Goal: Transaction & Acquisition: Purchase product/service

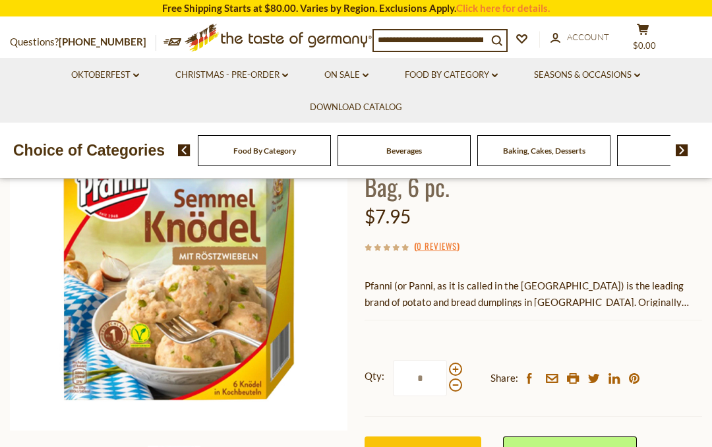
scroll to position [154, 0]
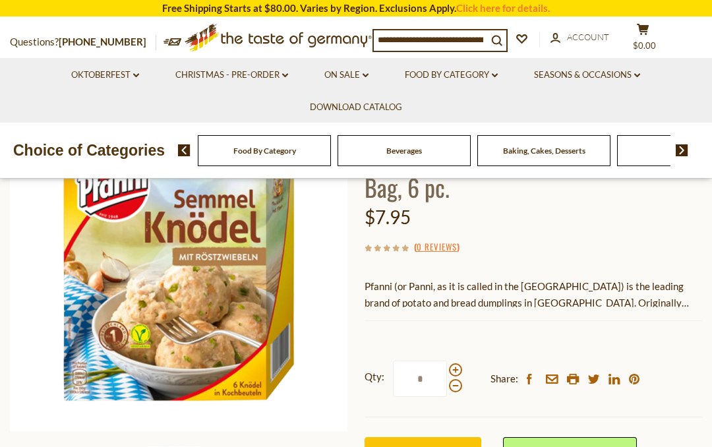
click at [227, 150] on div "Food By Category" at bounding box center [264, 150] width 133 height 31
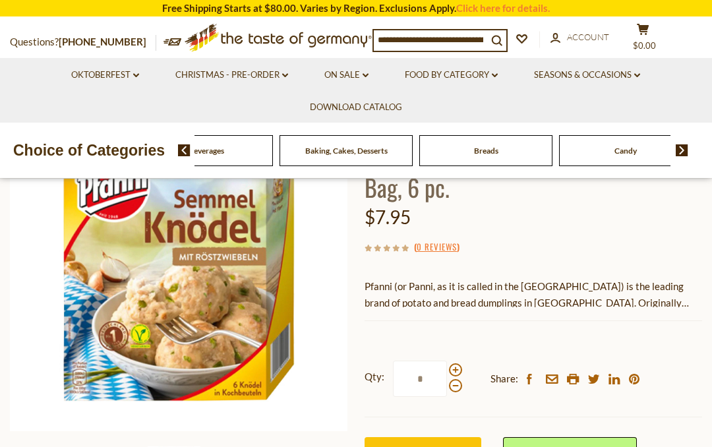
click at [388, 38] on input at bounding box center [430, 39] width 113 height 18
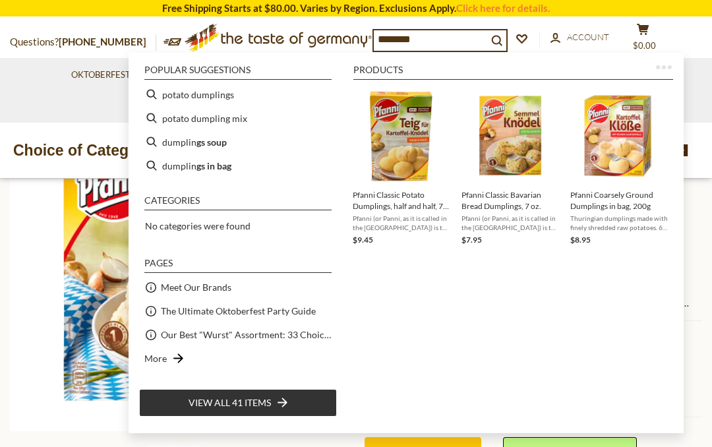
type input "*********"
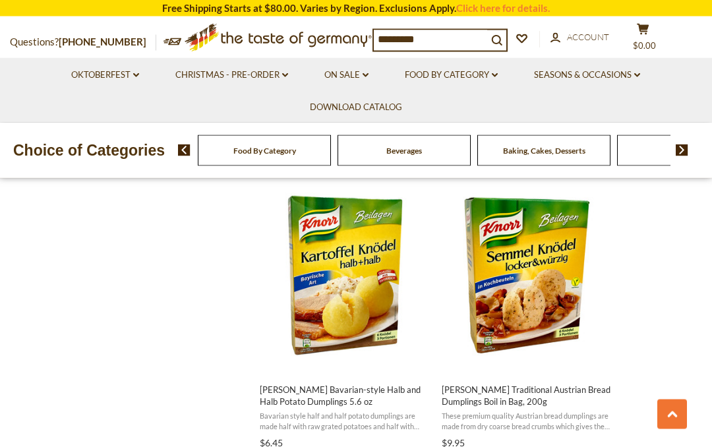
scroll to position [1112, 0]
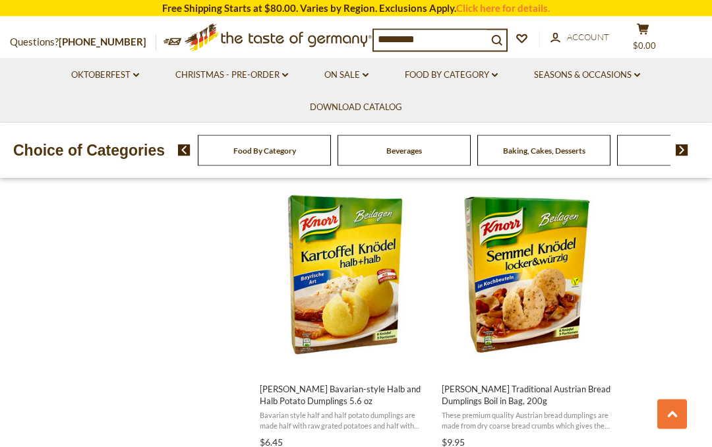
click at [330, 288] on img "Knorr Bavarian-style Halb and Halb Potato Dumplings 5.6 oz" at bounding box center [345, 275] width 175 height 175
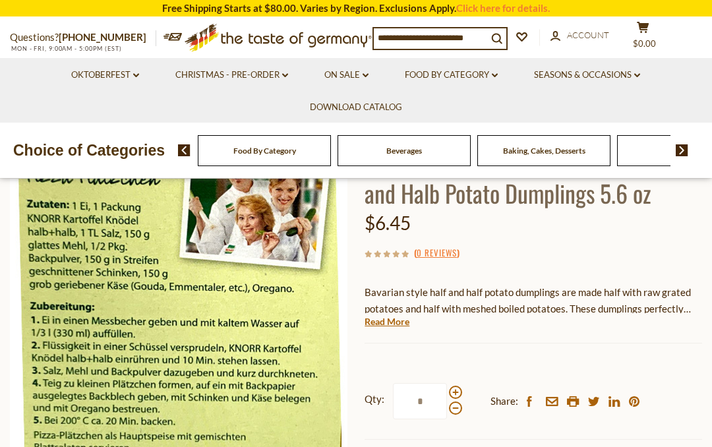
scroll to position [140, 0]
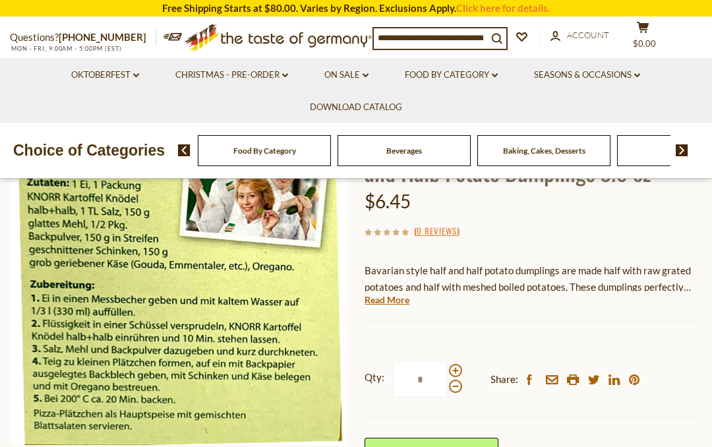
click at [372, 300] on link "Read More" at bounding box center [387, 299] width 45 height 13
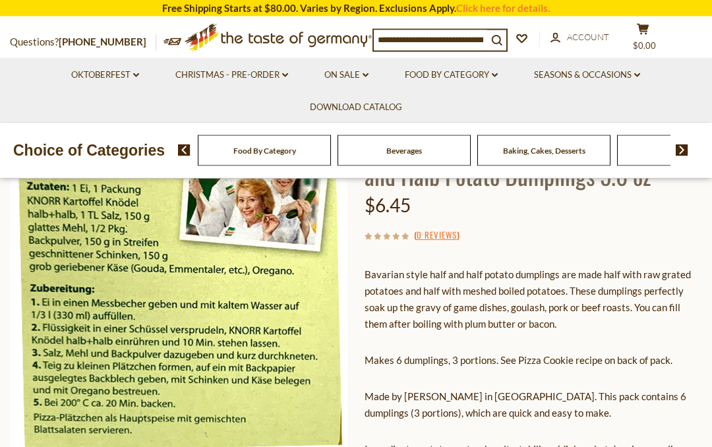
scroll to position [128, 0]
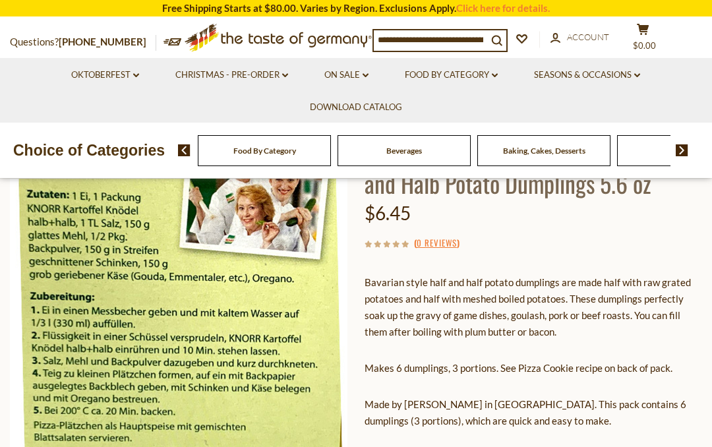
click at [135, 289] on img at bounding box center [179, 288] width 338 height 338
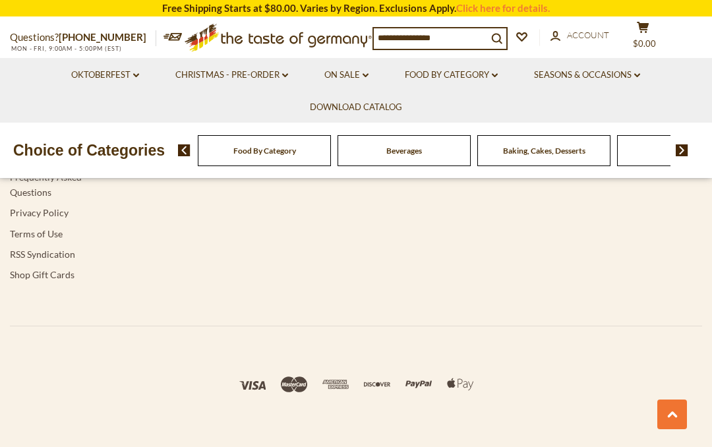
type input "*********"
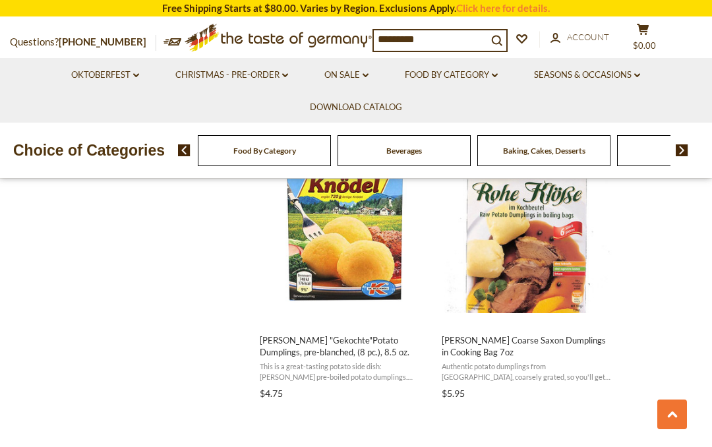
scroll to position [2023, 0]
